Goal: Navigation & Orientation: Understand site structure

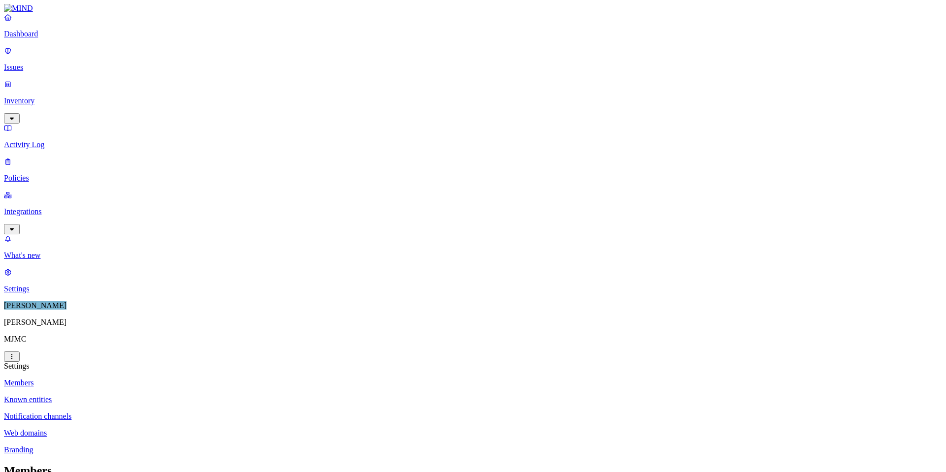
click at [34, 38] on p "Dashboard" at bounding box center [473, 34] width 938 height 9
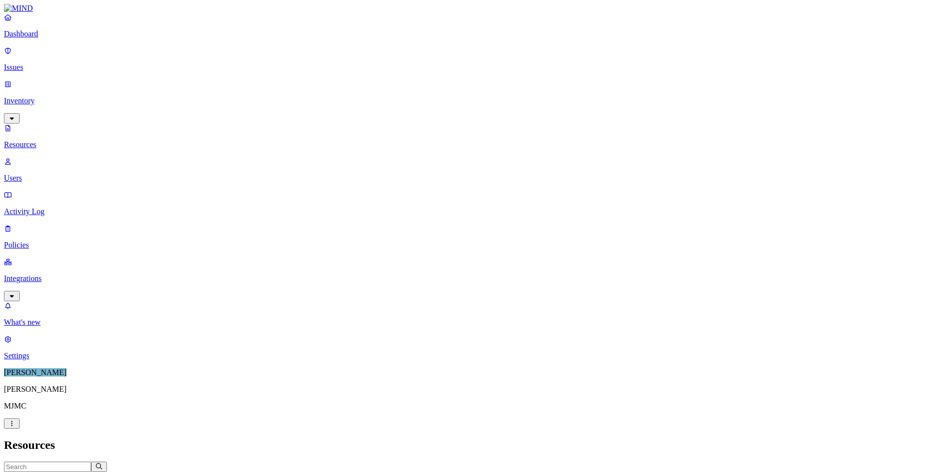
click at [338, 472] on button "Access" at bounding box center [319, 477] width 37 height 10
click at [526, 161] on button "button" at bounding box center [530, 162] width 8 height 3
click at [784, 439] on h2 "Resources" at bounding box center [473, 445] width 938 height 13
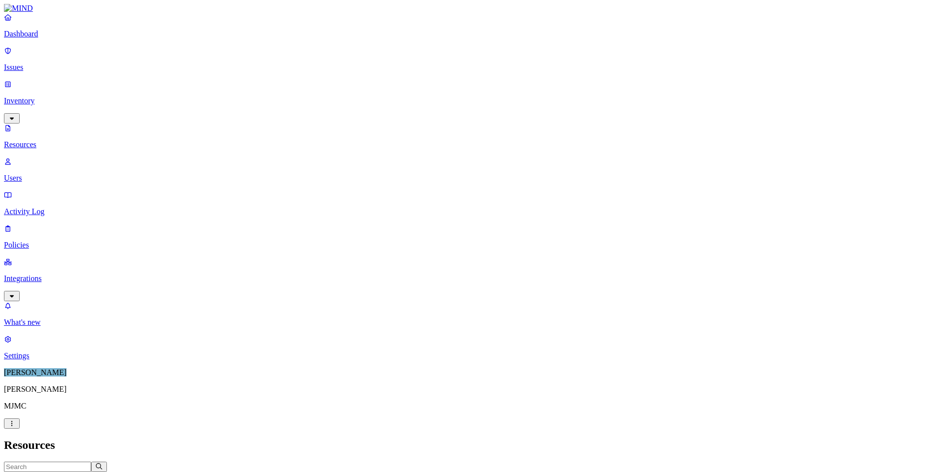
scroll to position [174, 0]
click at [45, 174] on p "Users" at bounding box center [473, 178] width 938 height 9
click at [26, 38] on p "Dashboard" at bounding box center [473, 34] width 938 height 9
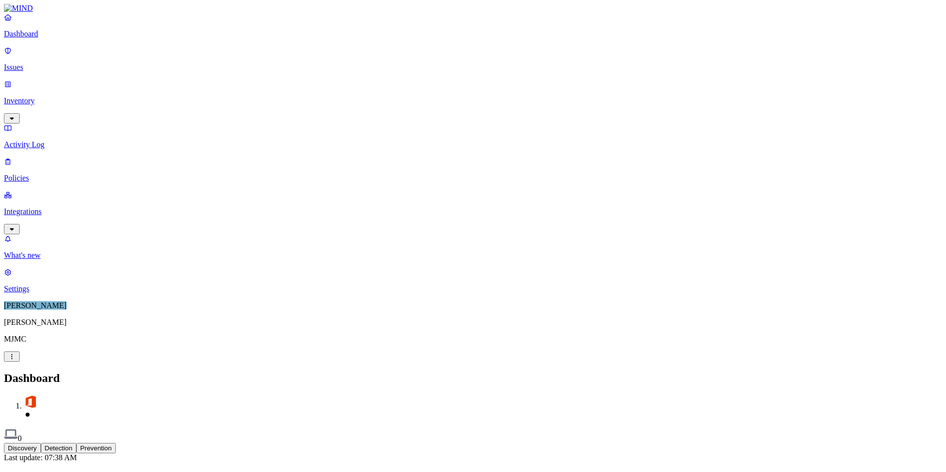
click at [16, 115] on icon "button" at bounding box center [12, 118] width 8 height 6
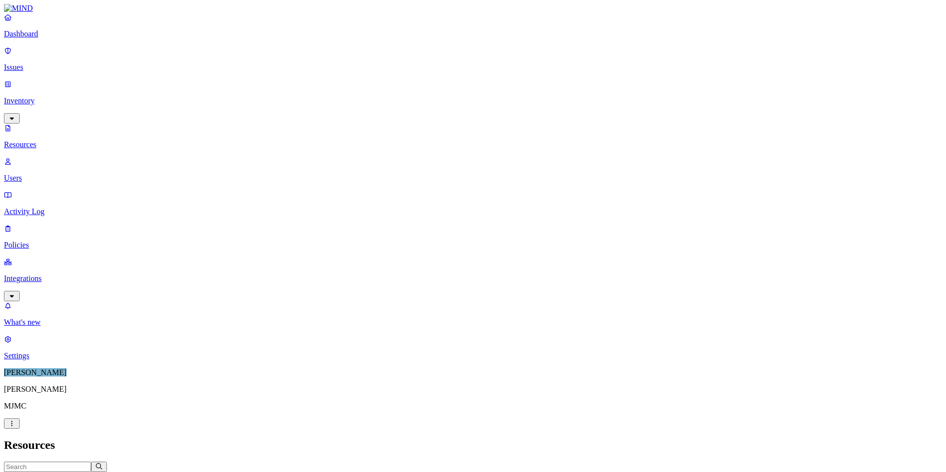
click at [38, 174] on p "Users" at bounding box center [473, 178] width 938 height 9
click at [55, 274] on p "Integrations" at bounding box center [473, 278] width 938 height 9
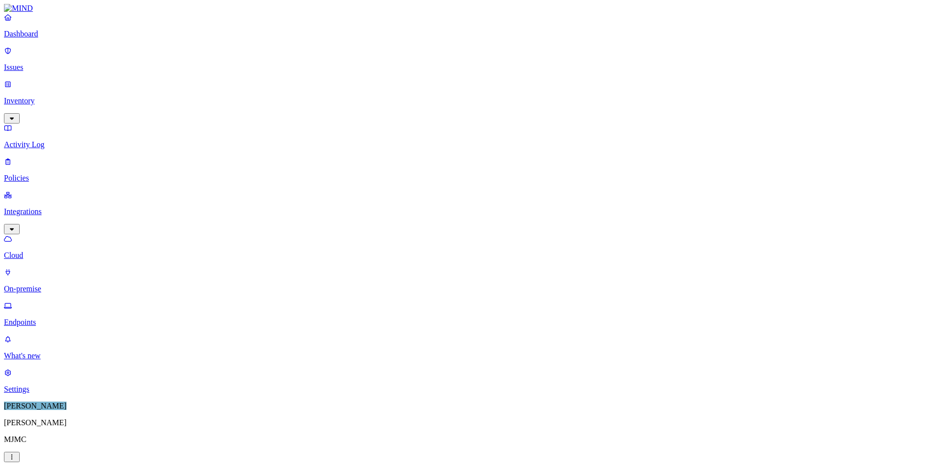
click at [47, 318] on p "Endpoints" at bounding box center [473, 322] width 938 height 9
